Goal: Use online tool/utility: Utilize a website feature to perform a specific function

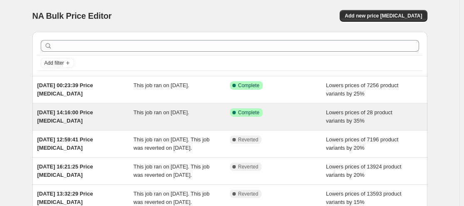
click at [172, 109] on span "This job ran on [DATE]." at bounding box center [162, 112] width 56 height 6
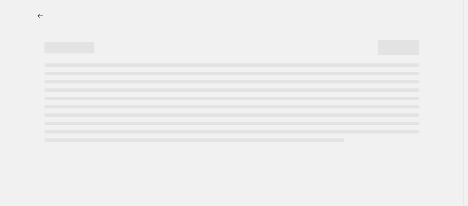
select select "percentage"
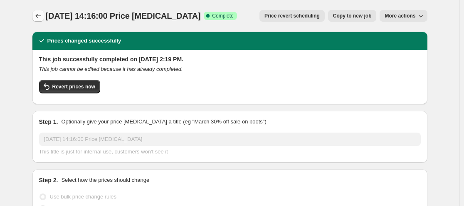
click at [41, 16] on icon "Price change jobs" at bounding box center [38, 16] width 8 height 8
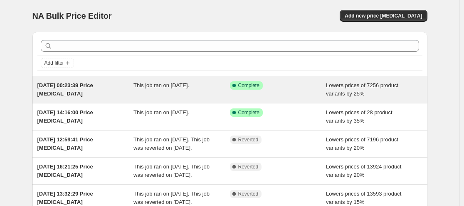
click at [84, 87] on span "[DATE] 00:23:39 Price [MEDICAL_DATA]" at bounding box center [65, 89] width 56 height 15
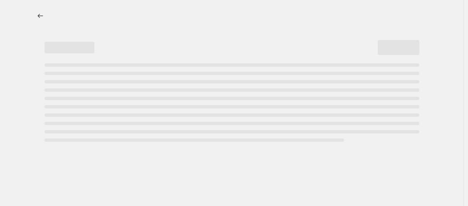
select select "percentage"
select select "product_type"
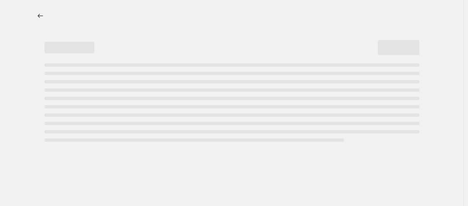
select select "product_type"
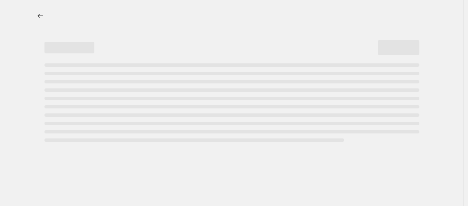
select select "product_type"
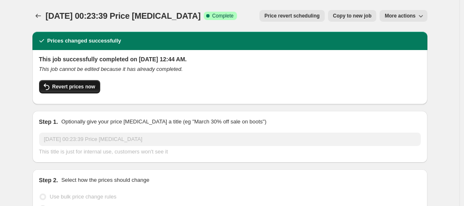
click at [71, 83] on button "Revert prices now" at bounding box center [69, 86] width 61 height 13
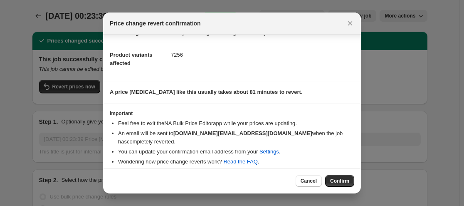
scroll to position [25, 0]
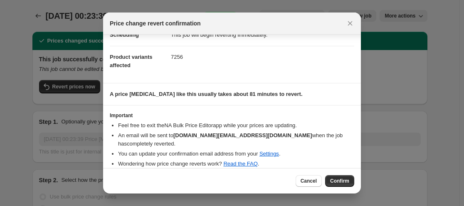
click at [335, 189] on div "Cancel Confirm" at bounding box center [232, 180] width 258 height 25
click at [339, 178] on span "Confirm" at bounding box center [339, 180] width 19 height 7
